Goal: Book appointment/travel/reservation

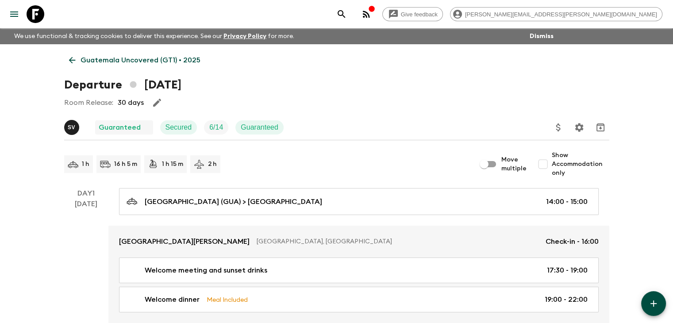
click at [73, 61] on icon at bounding box center [72, 60] width 10 height 10
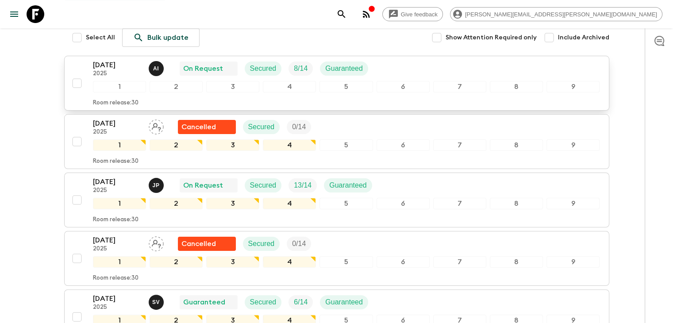
scroll to position [88, 0]
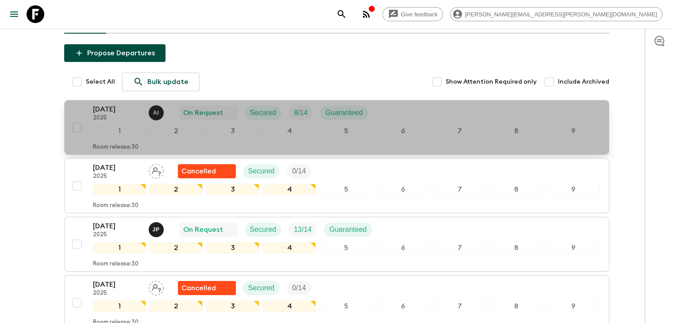
click at [106, 110] on p "[DATE]" at bounding box center [117, 109] width 49 height 11
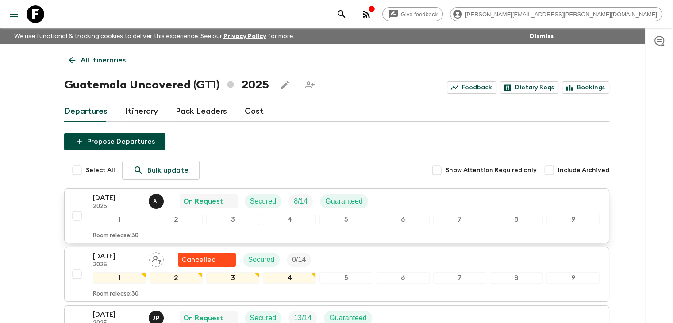
click at [104, 191] on button "[DATE] 2025 A I On Request Secured 8 / 14 Guaranteed 1 2 3 4 5 6 7 8 9 Room rel…" at bounding box center [336, 216] width 545 height 55
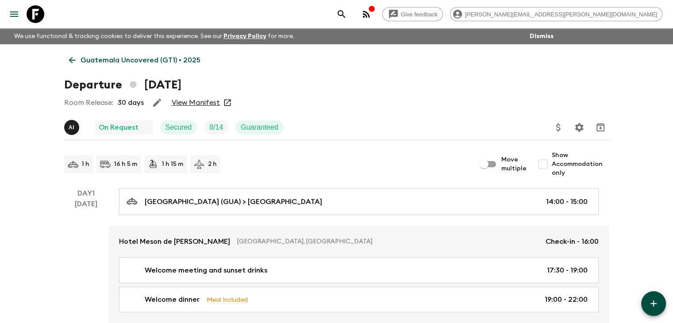
click at [196, 104] on link "View Manifest" at bounding box center [196, 102] width 48 height 9
